Goal: Transaction & Acquisition: Purchase product/service

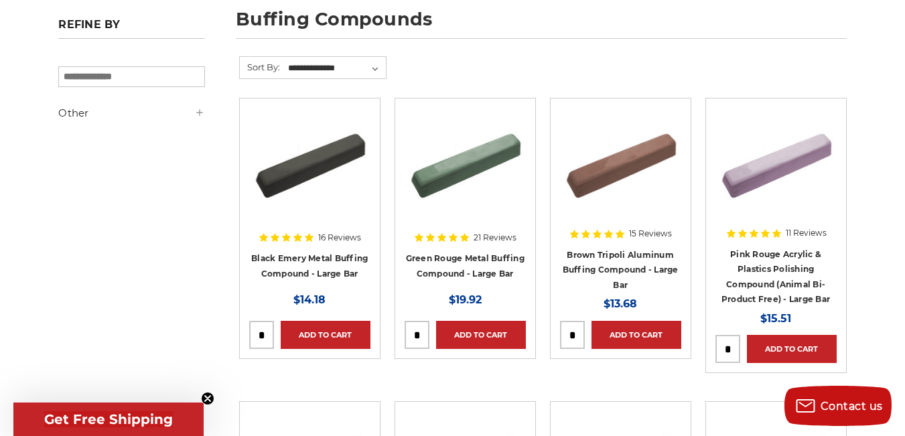
click at [614, 227] on div at bounding box center [620, 187] width 121 height 159
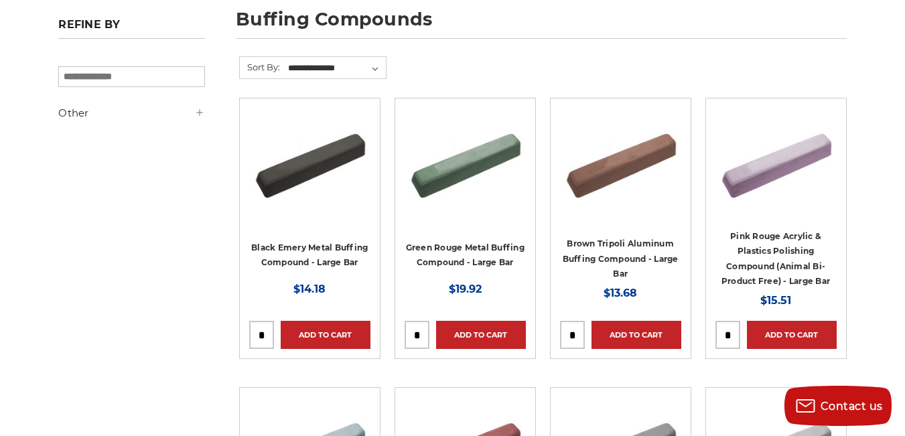
click at [452, 248] on div at bounding box center [465, 187] width 121 height 159
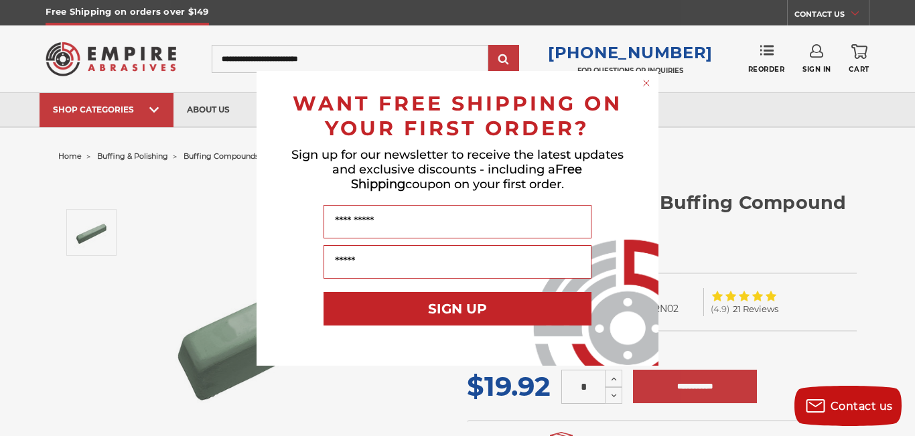
drag, startPoint x: 912, startPoint y: 83, endPoint x: 912, endPoint y: 94, distance: 10.7
click at [904, 94] on div "Close dialog WANT FREE SHIPPING ON YOUR FIRST ORDER? Sign up for our newsletter…" at bounding box center [457, 218] width 915 height 436
click at [647, 82] on icon "Close dialog" at bounding box center [646, 82] width 5 height 5
